Goal: Transaction & Acquisition: Obtain resource

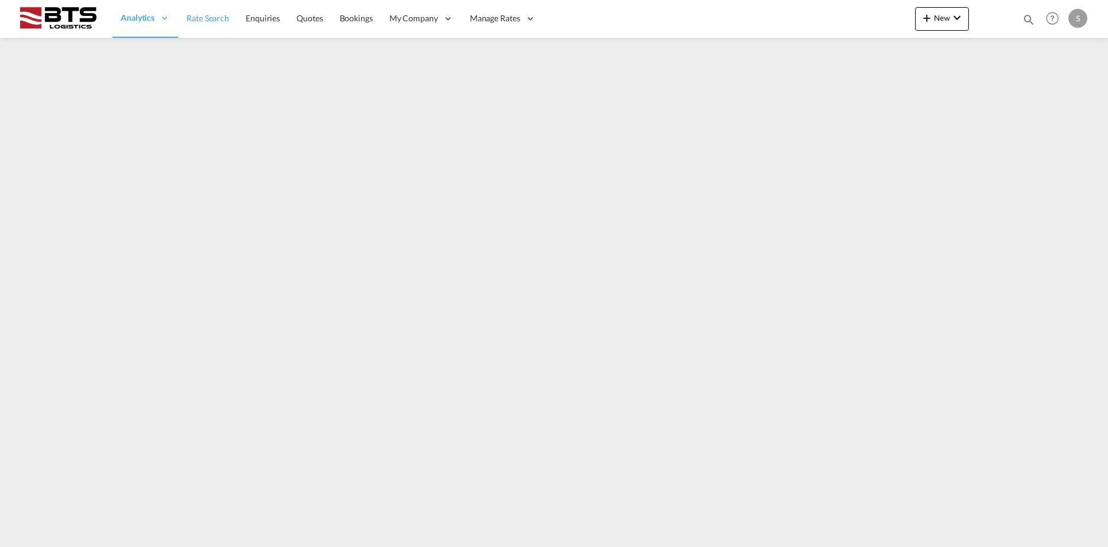
click at [211, 18] on span "Rate Search" at bounding box center [207, 18] width 43 height 10
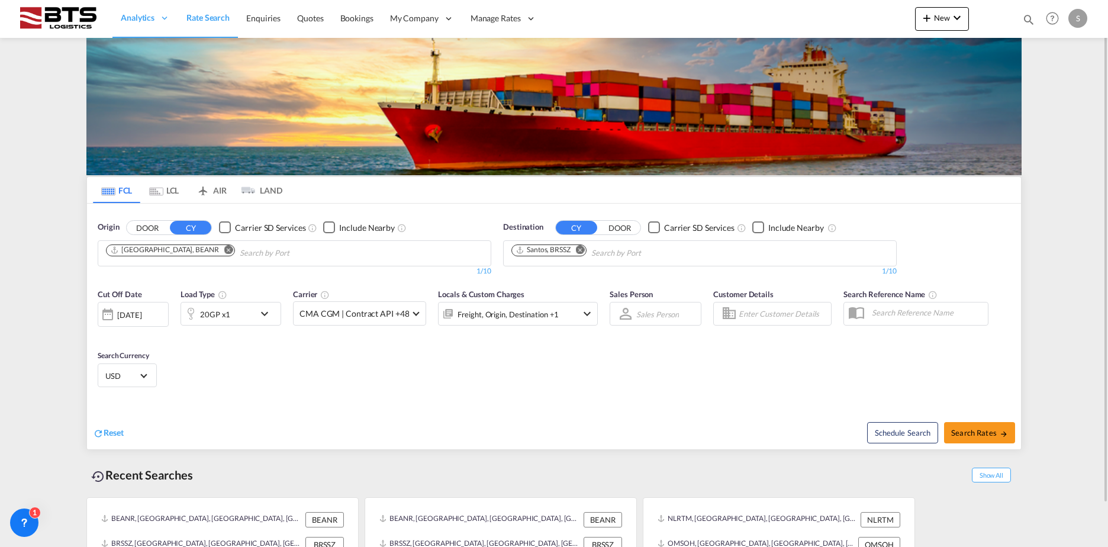
click at [217, 254] on button "Remove" at bounding box center [226, 251] width 18 height 12
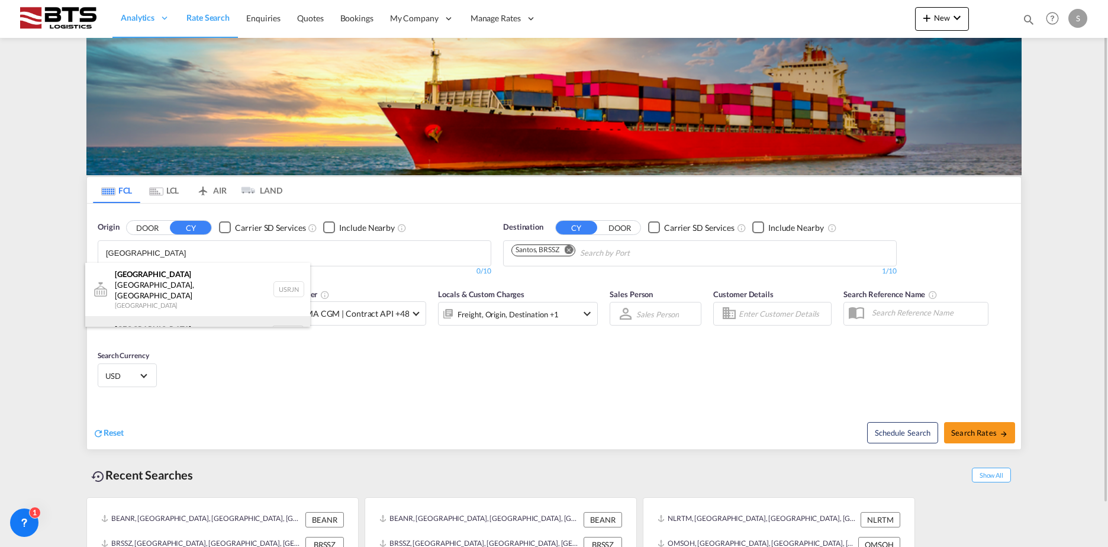
type input "[GEOGRAPHIC_DATA]"
click at [161, 316] on div "[GEOGRAPHIC_DATA] [GEOGRAPHIC_DATA] NLRTM" at bounding box center [197, 334] width 225 height 36
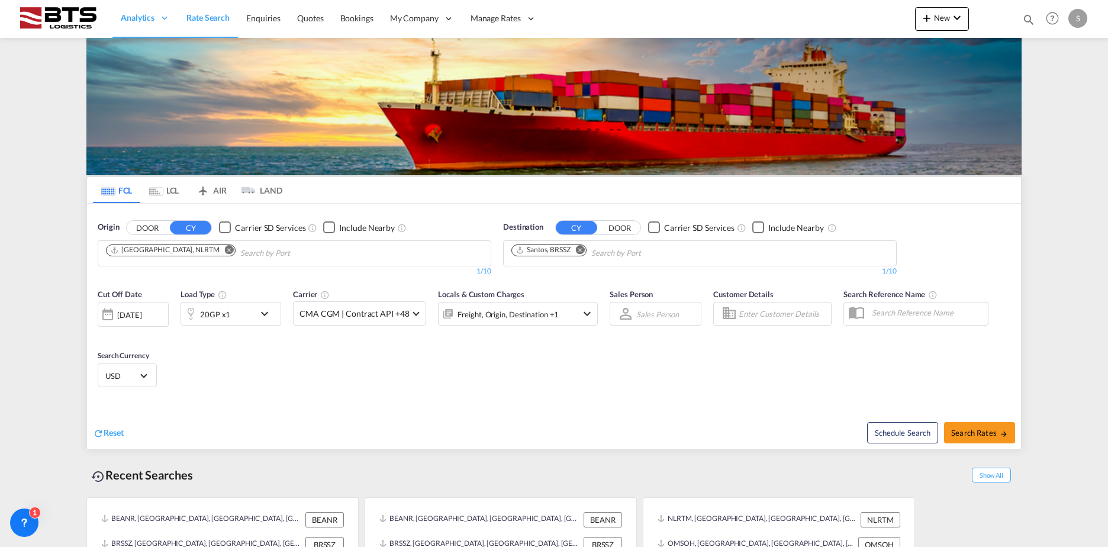
click at [583, 248] on md-icon "Remove" at bounding box center [580, 249] width 9 height 9
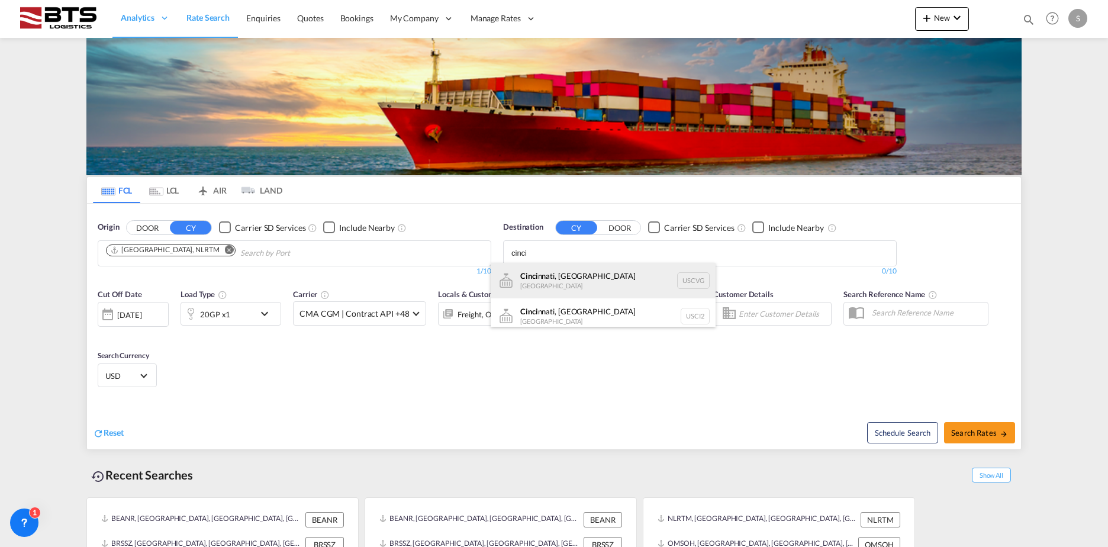
type input "cinci"
click at [598, 279] on div "Cinci nnati, [GEOGRAPHIC_DATA] [GEOGRAPHIC_DATA] USCVG" at bounding box center [603, 281] width 225 height 36
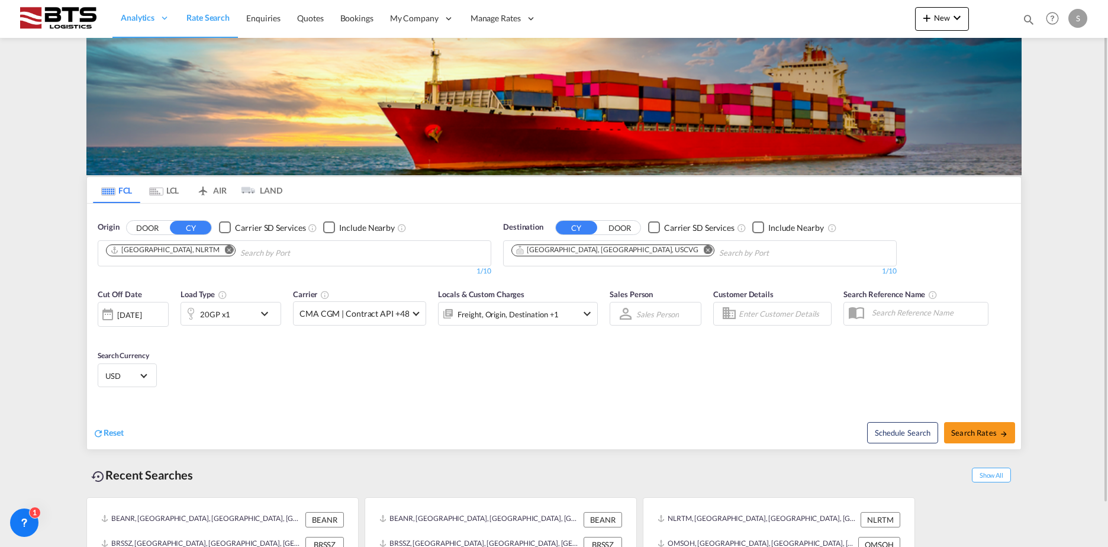
click at [246, 319] on div "20GP x1" at bounding box center [217, 314] width 73 height 24
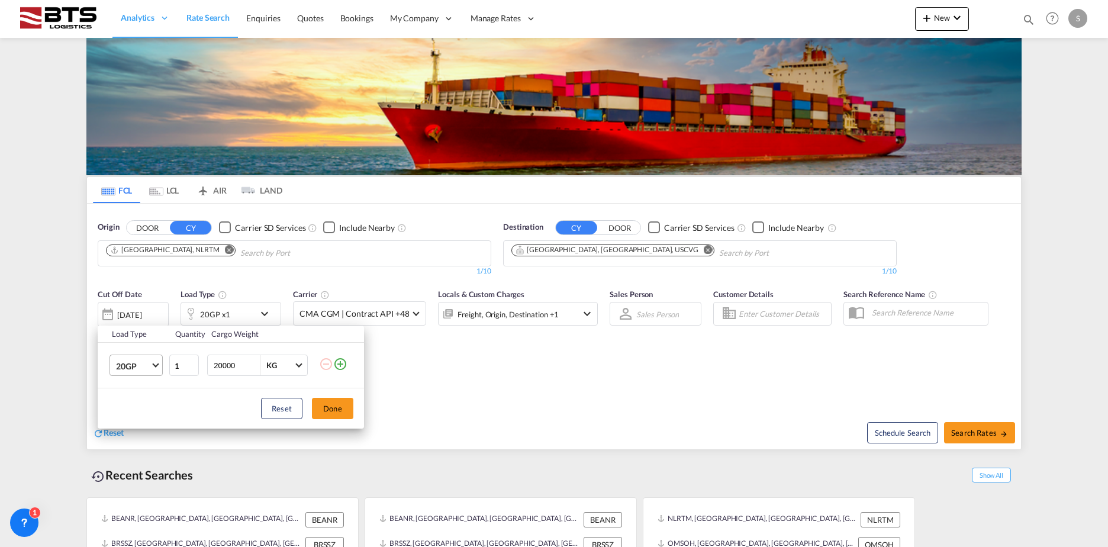
click at [140, 368] on span "20GP" at bounding box center [133, 366] width 34 height 12
click at [133, 425] on div "40HC" at bounding box center [127, 423] width 22 height 12
click at [552, 310] on div "Load Type Quantity Cargo Weight 40HC 1 20000 KG KG Load type addition is restri…" at bounding box center [554, 273] width 1108 height 547
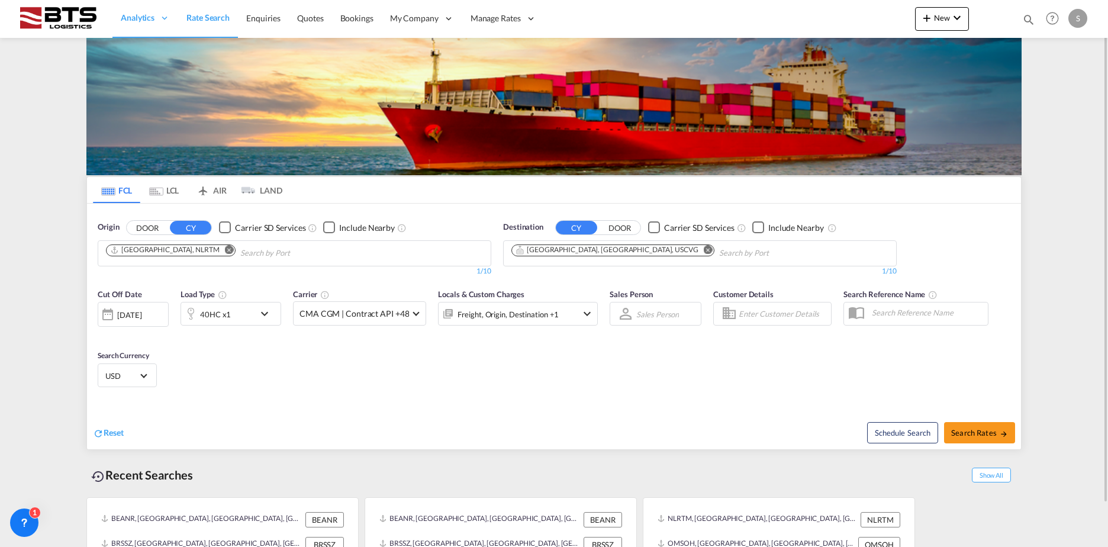
click at [583, 327] on div "Locals & Custom Charges Freight, Origin, Destination +1" at bounding box center [518, 313] width 160 height 50
click at [584, 316] on md-icon "icon-chevron-down" at bounding box center [587, 314] width 14 height 14
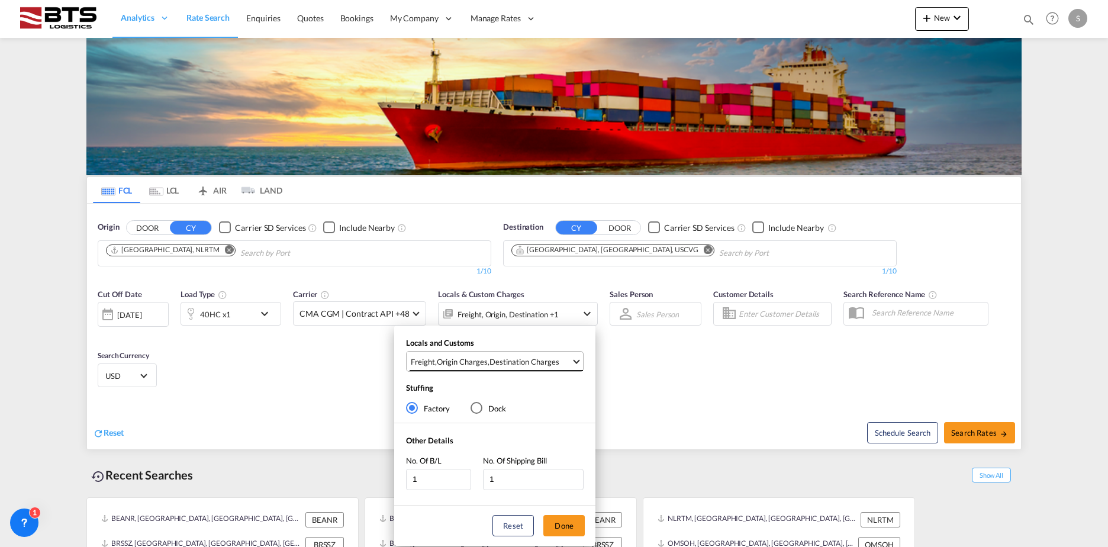
click at [488, 363] on span "Freight , Origin Charges , Destination Charges" at bounding box center [491, 361] width 160 height 11
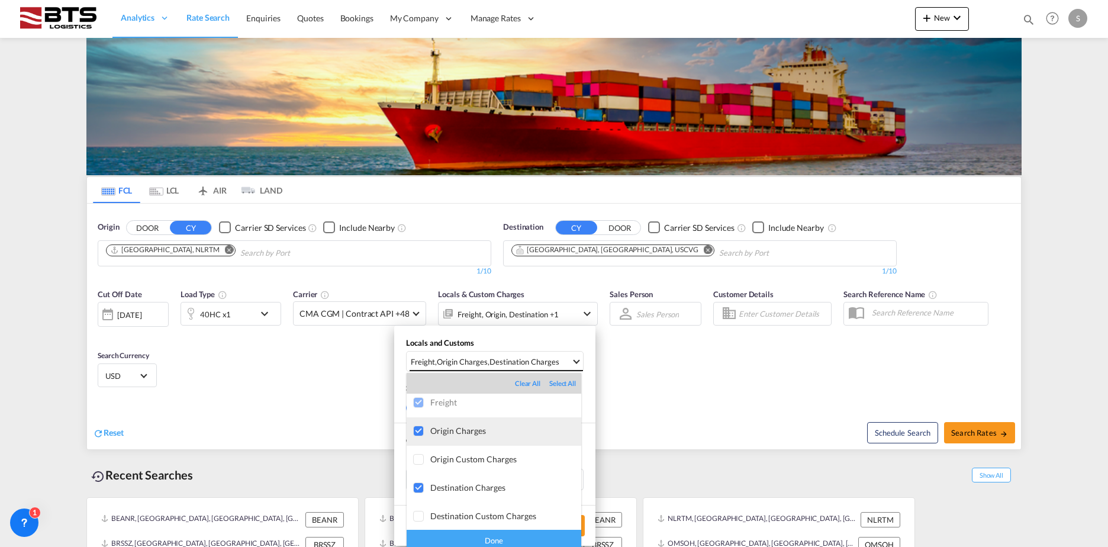
scroll to position [6, 0]
click at [513, 533] on div "Done" at bounding box center [494, 540] width 175 height 21
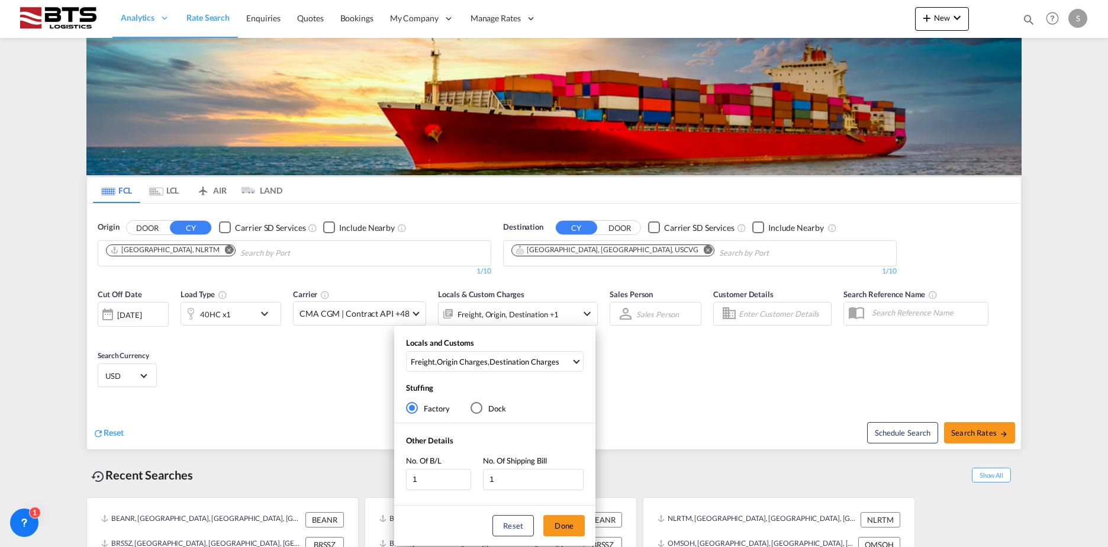
click at [986, 440] on div "Locals and Customs Freight , Origin Charges , Destination Charges Stuffing Fact…" at bounding box center [554, 273] width 1108 height 547
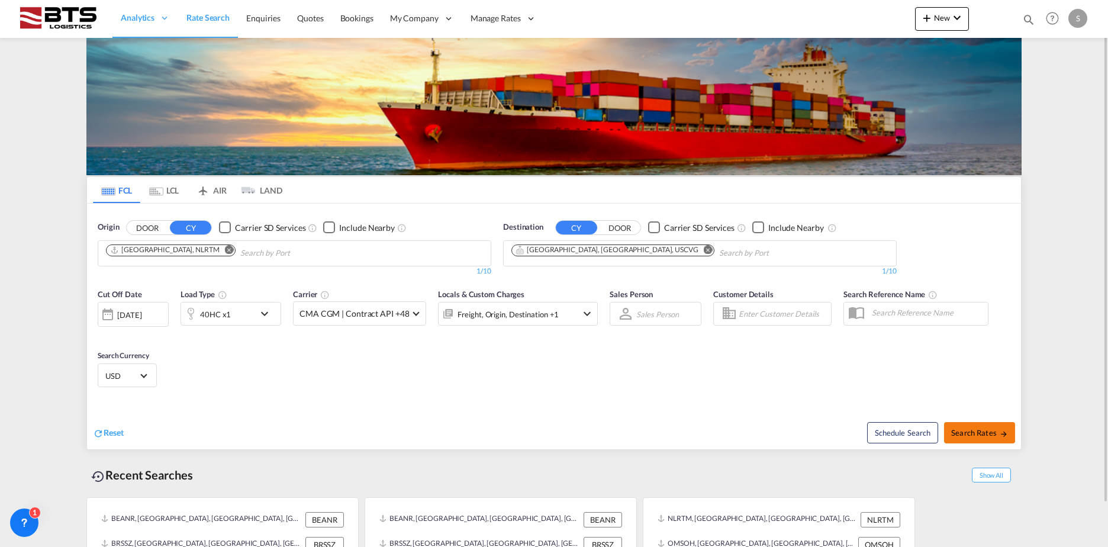
click at [986, 437] on button "Search Rates" at bounding box center [979, 432] width 71 height 21
type input "NLRTM to USCVG / [DATE]"
